Goal: Task Accomplishment & Management: Manage account settings

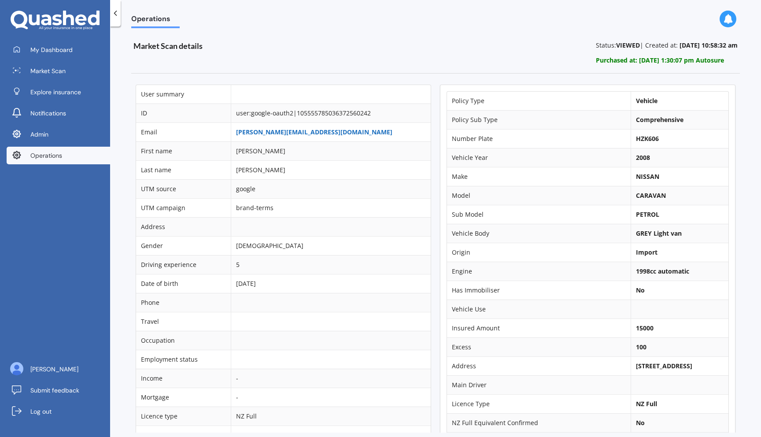
click at [252, 133] on link "[PERSON_NAME][EMAIL_ADDRESS][DOMAIN_NAME]" at bounding box center [314, 132] width 156 height 8
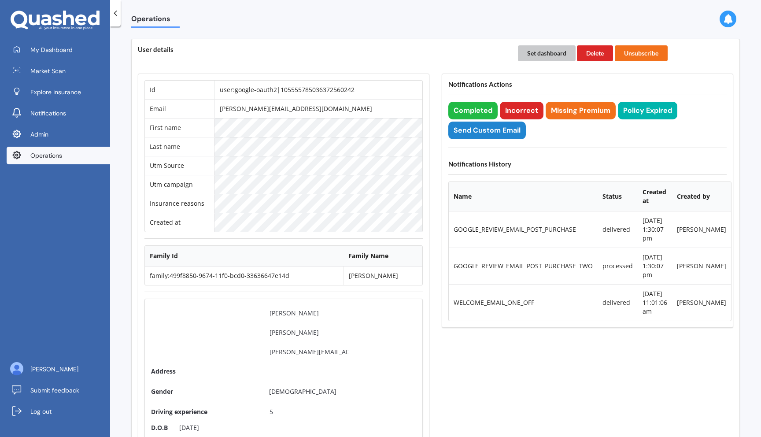
click at [534, 49] on button "Set dashboard" at bounding box center [547, 53] width 58 height 16
click at [88, 49] on link "My Dashboard" at bounding box center [58, 50] width 103 height 18
